Goal: Find specific page/section: Find specific page/section

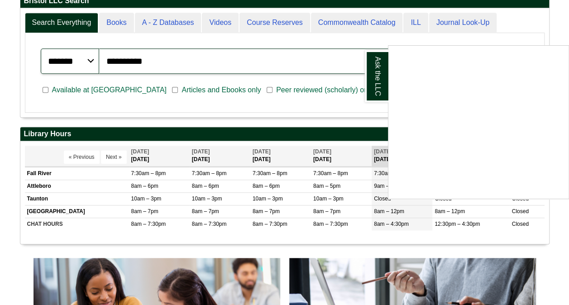
drag, startPoint x: 179, startPoint y: 56, endPoint x: 127, endPoint y: 63, distance: 52.6
click at [130, 60] on div "Ask the LLC" at bounding box center [284, 152] width 569 height 305
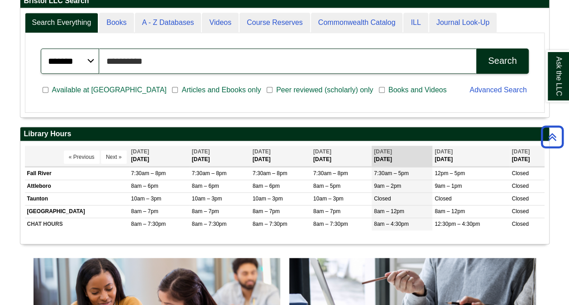
drag, startPoint x: 152, startPoint y: 52, endPoint x: 104, endPoint y: 62, distance: 48.1
click at [104, 62] on input "**********" at bounding box center [287, 60] width 377 height 25
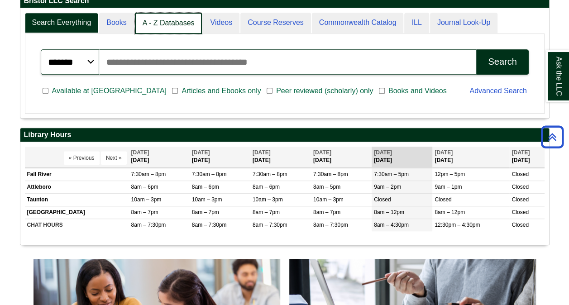
scroll to position [5, 5]
click at [174, 19] on link "A - Z Databases" at bounding box center [168, 23] width 67 height 21
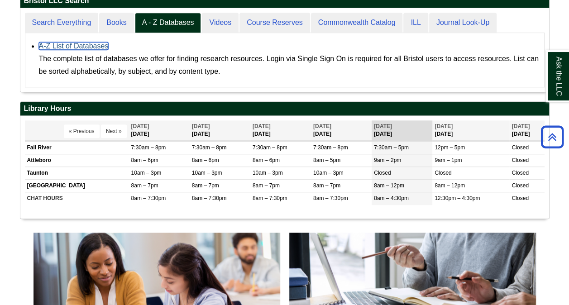
click at [91, 43] on link "A-Z List of Databases" at bounding box center [74, 46] width 70 height 8
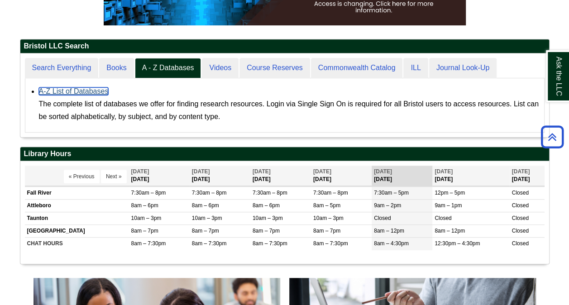
click at [90, 87] on link "A-Z List of Databases" at bounding box center [74, 91] width 70 height 8
